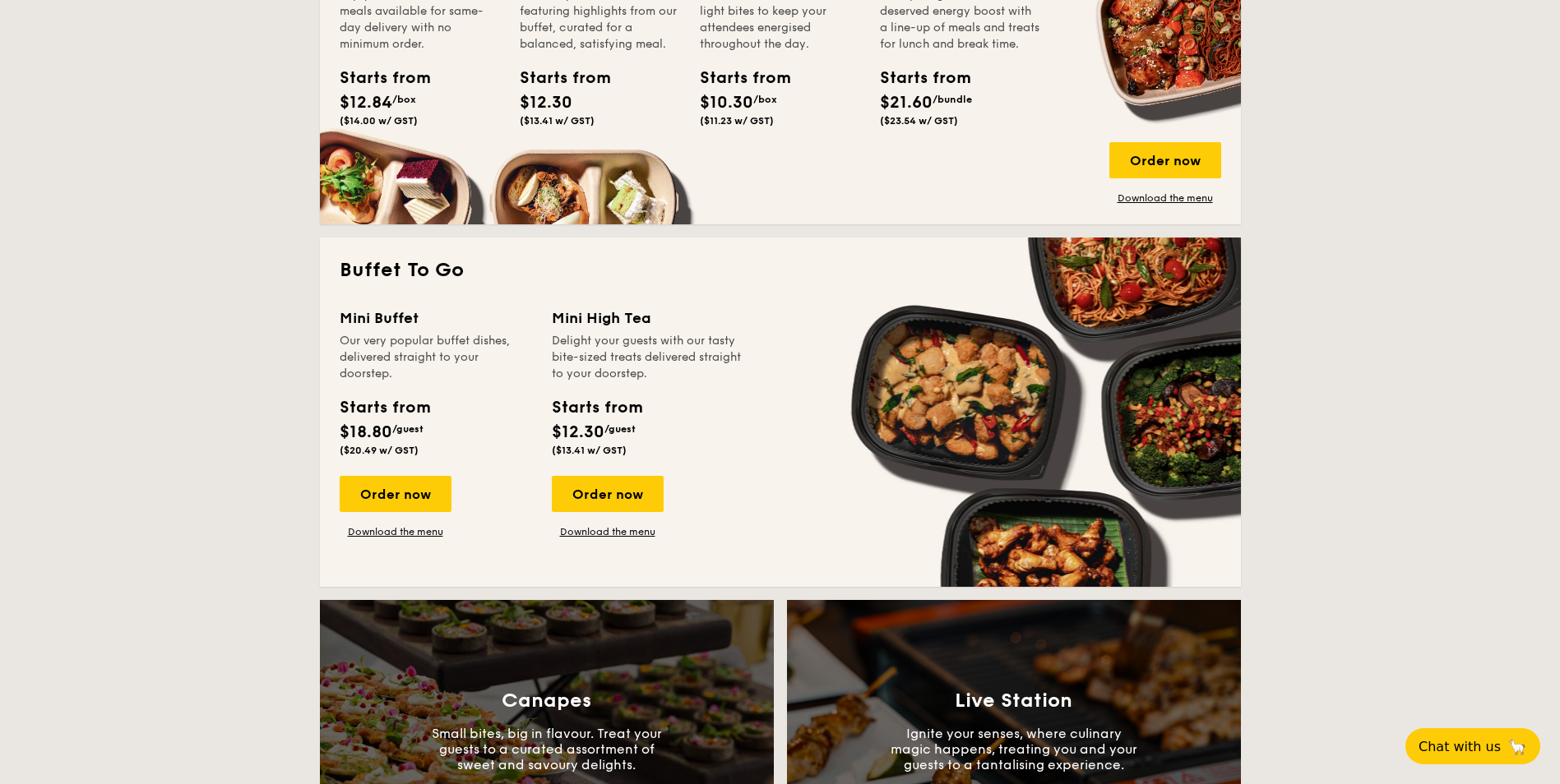
scroll to position [822, 0]
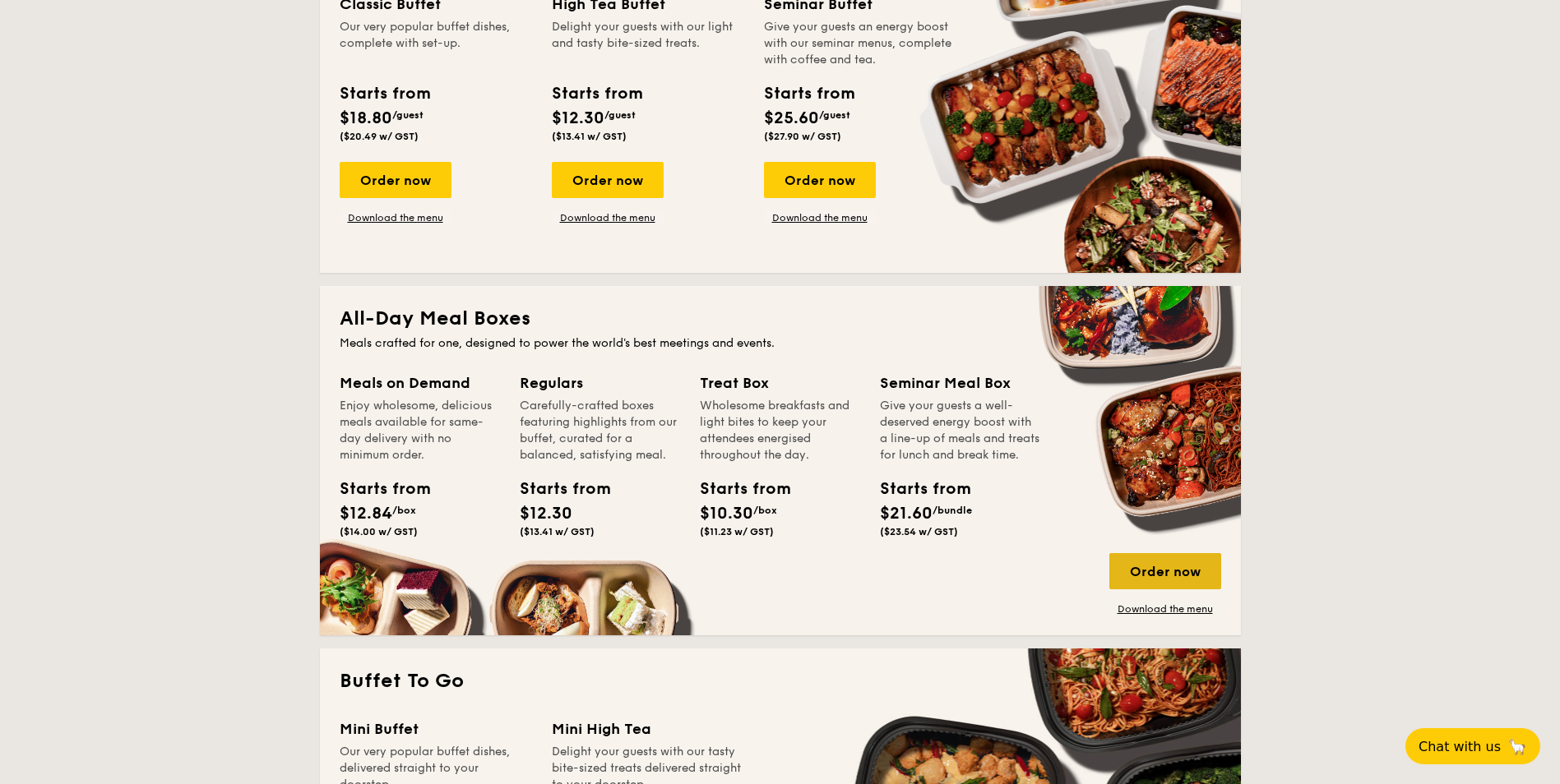
click at [1168, 568] on div "Order now" at bounding box center [1165, 571] width 112 height 36
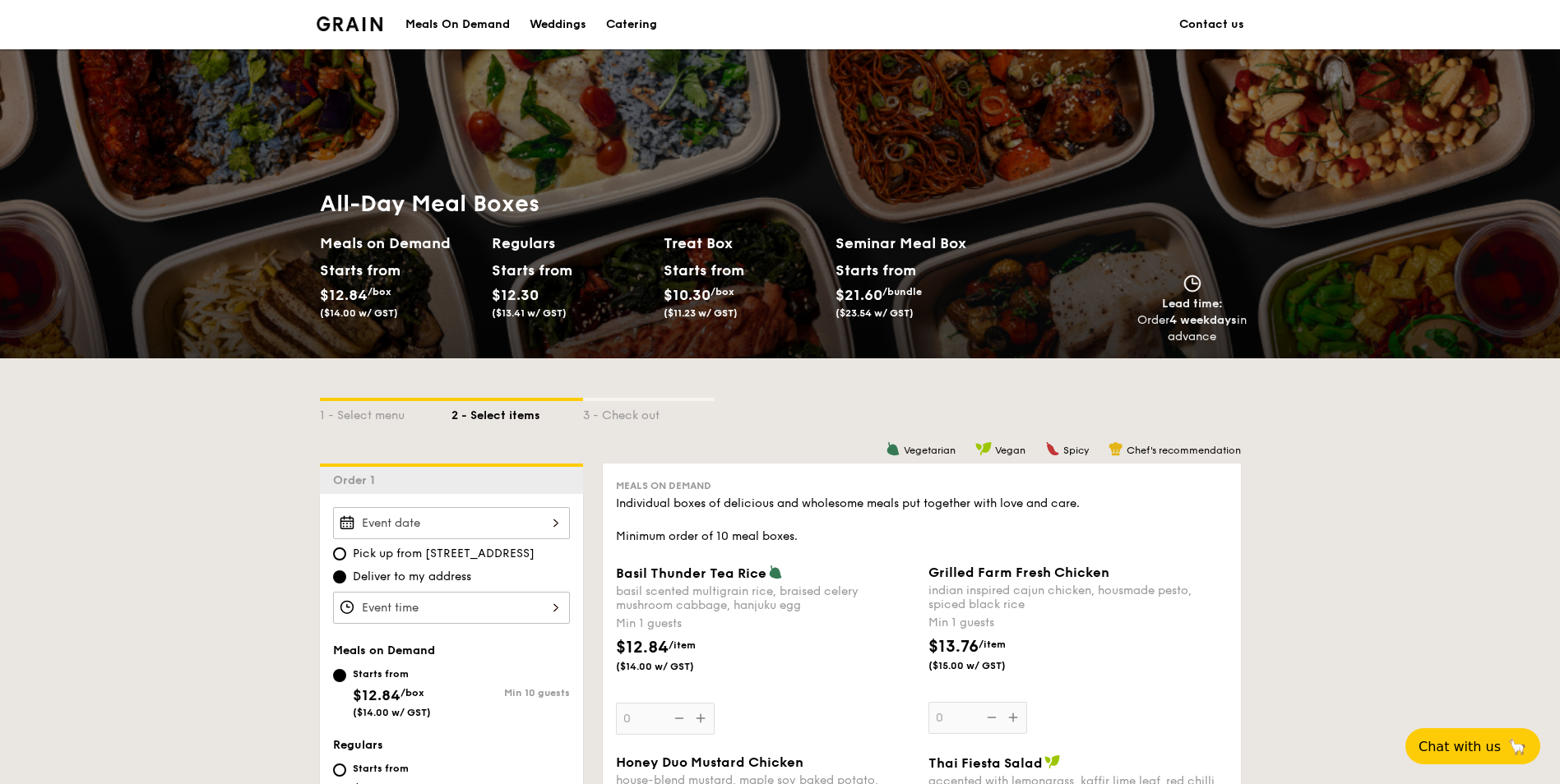
click at [631, 27] on div "Catering" at bounding box center [631, 24] width 51 height 49
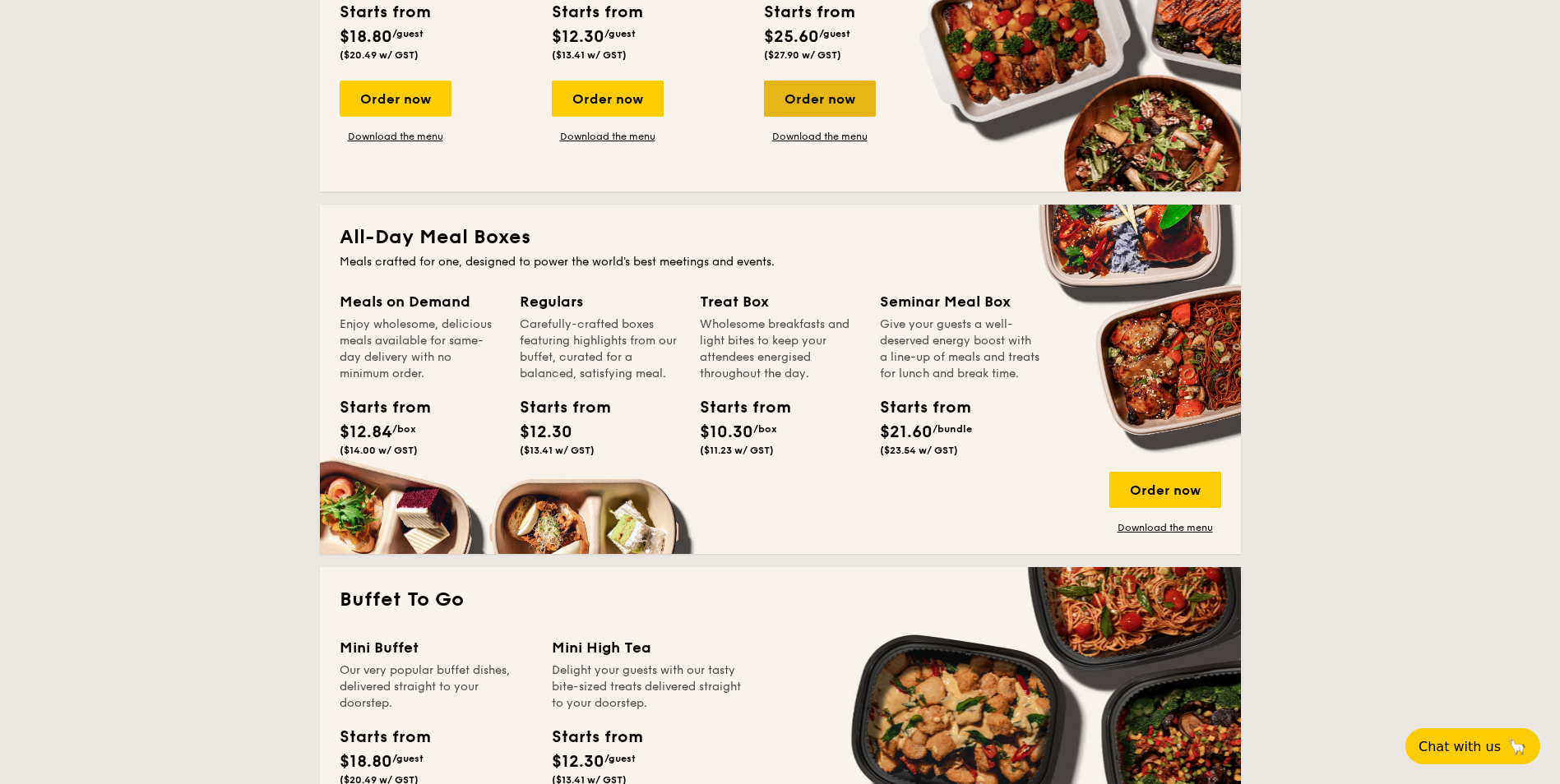
scroll to position [905, 0]
click at [1166, 530] on link "Download the menu" at bounding box center [1165, 527] width 112 height 13
